Goal: Task Accomplishment & Management: Manage account settings

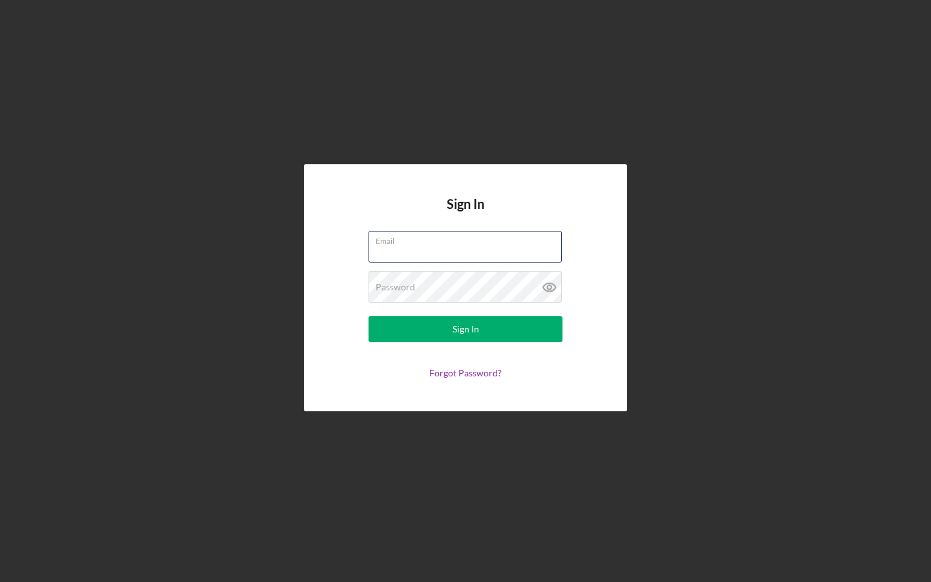
type input "[EMAIL_ADDRESS][DOMAIN_NAME]"
click at [466, 329] on button "Sign In" at bounding box center [466, 329] width 194 height 26
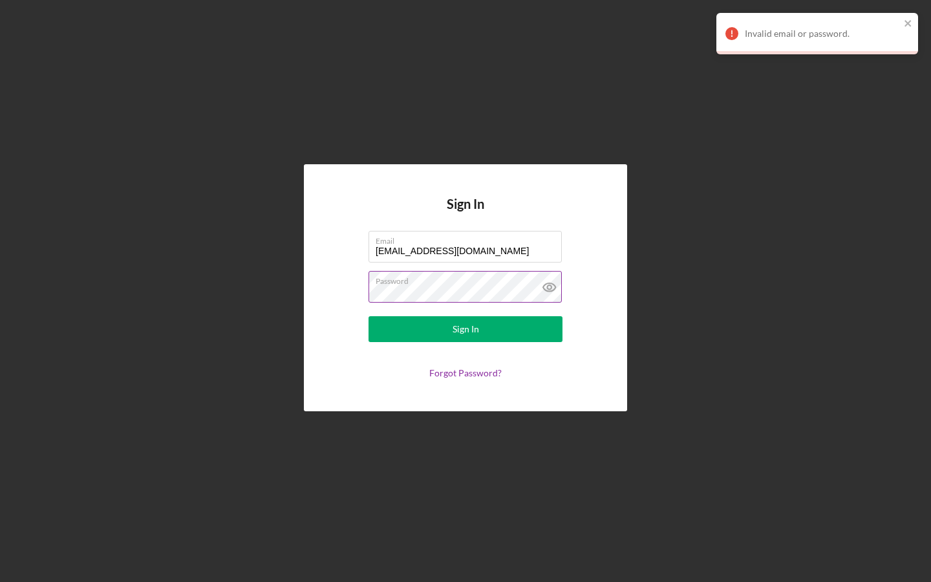
click at [550, 288] on icon at bounding box center [549, 287] width 32 height 32
click at [459, 330] on div "Sign In" at bounding box center [466, 329] width 27 height 26
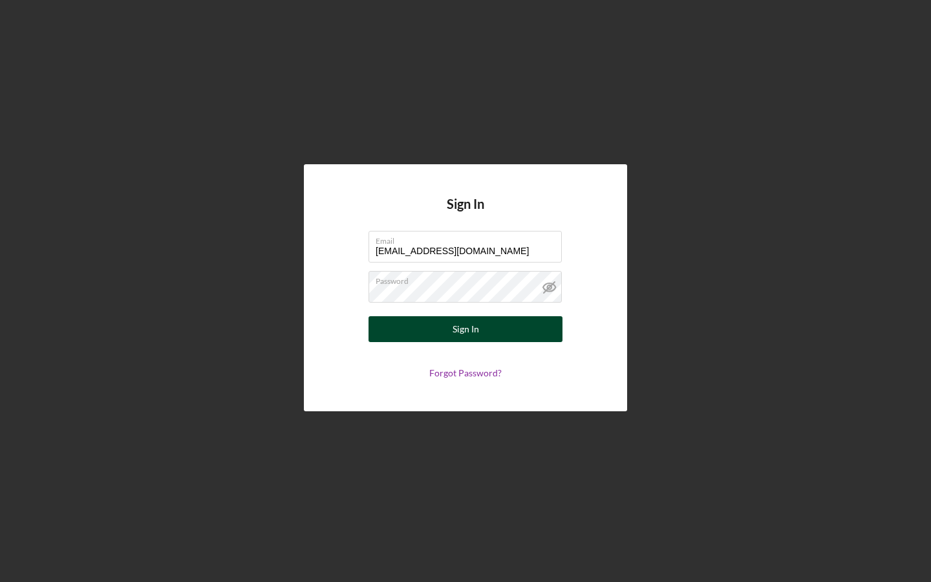
click at [473, 330] on div "Sign In" at bounding box center [466, 329] width 27 height 26
click at [447, 322] on button "Sign In" at bounding box center [466, 329] width 194 height 26
click at [477, 329] on div "Sign In" at bounding box center [466, 329] width 27 height 26
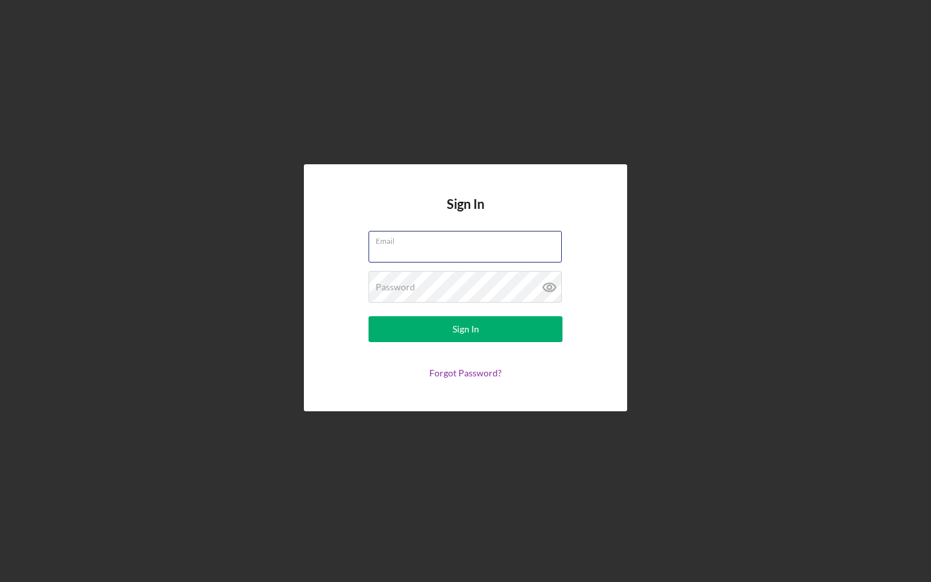
type input "[EMAIL_ADDRESS][DOMAIN_NAME]"
click at [553, 283] on icon at bounding box center [549, 287] width 32 height 32
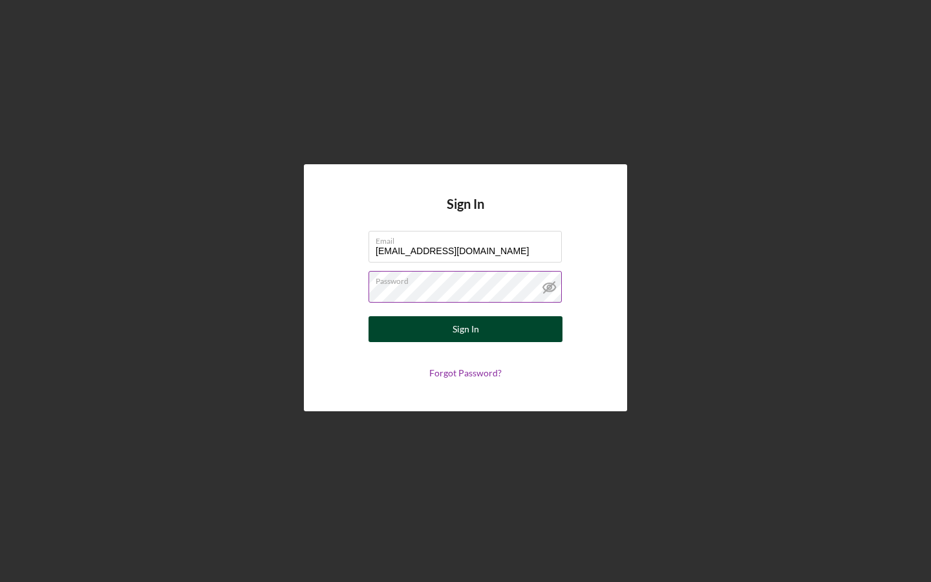
click at [465, 336] on div "Sign In" at bounding box center [466, 329] width 27 height 26
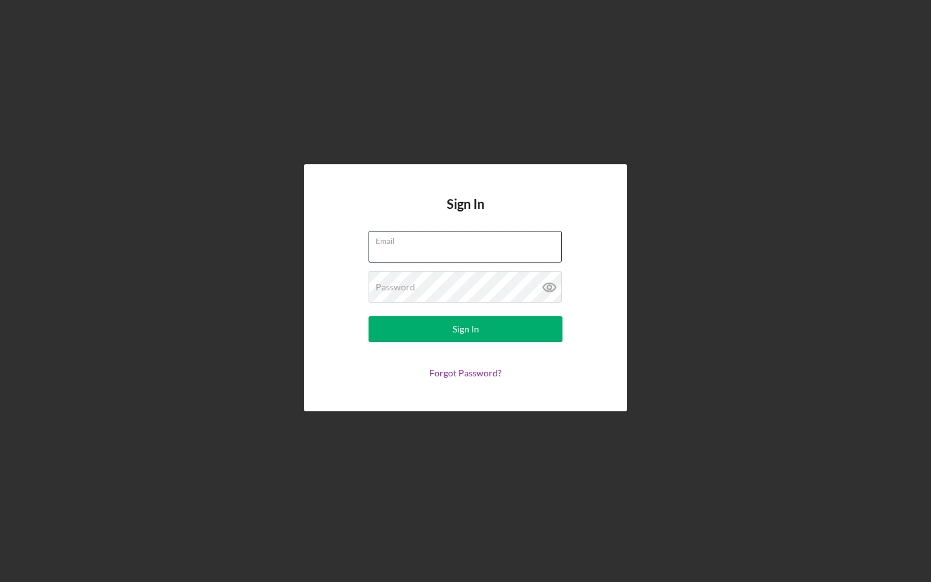
type input "[EMAIL_ADDRESS][DOMAIN_NAME]"
click at [551, 289] on icon at bounding box center [549, 287] width 4 height 4
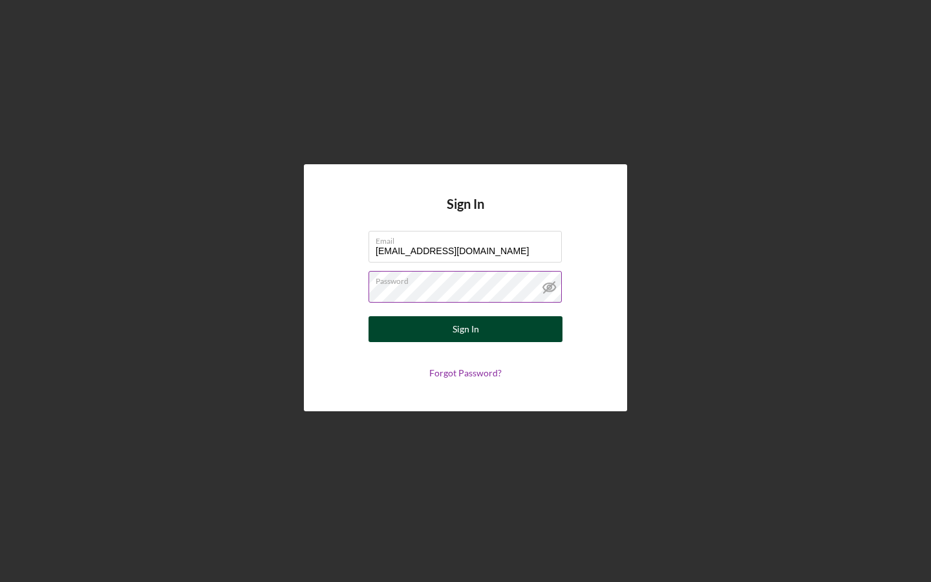
click at [473, 327] on div "Sign In" at bounding box center [466, 329] width 27 height 26
